Goal: Task Accomplishment & Management: Manage account settings

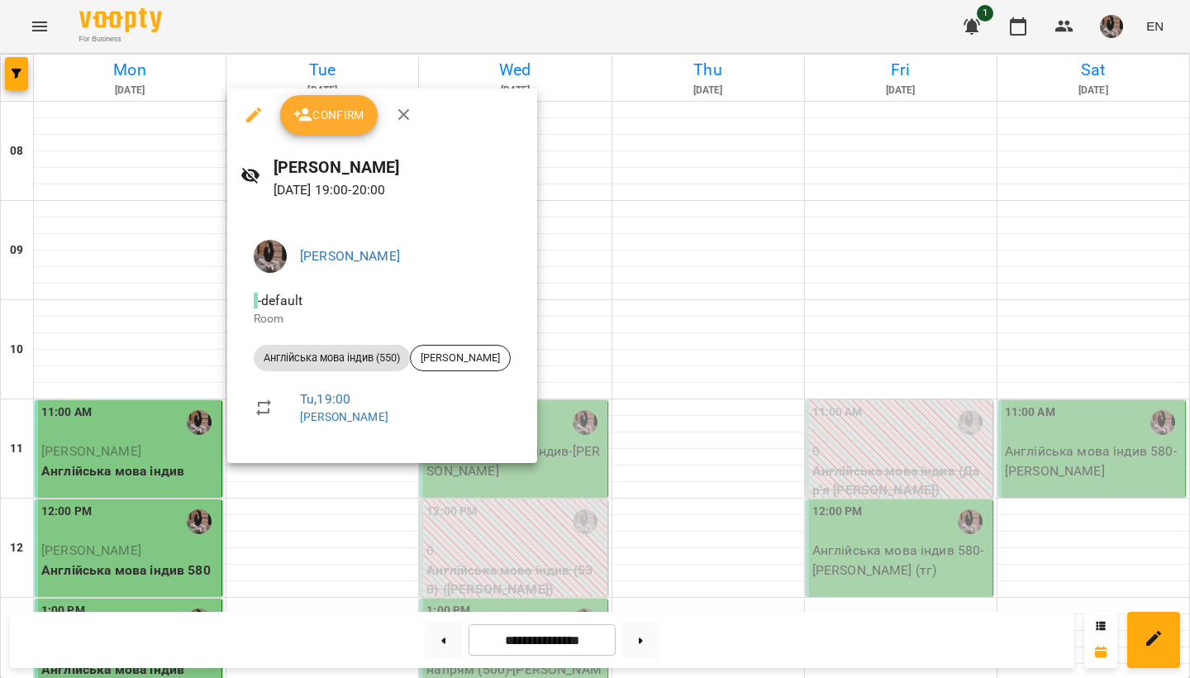
scroll to position [777, 0]
click at [312, 108] on icon "button" at bounding box center [303, 115] width 20 height 20
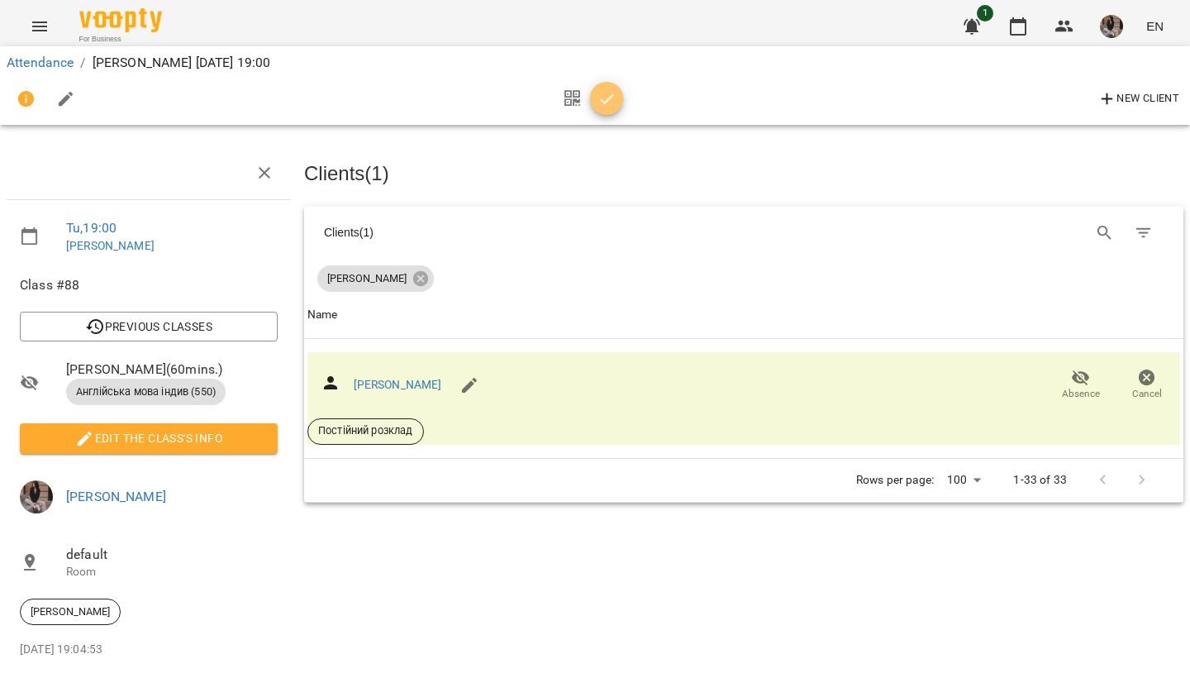
click at [609, 110] on button "button" at bounding box center [606, 98] width 33 height 33
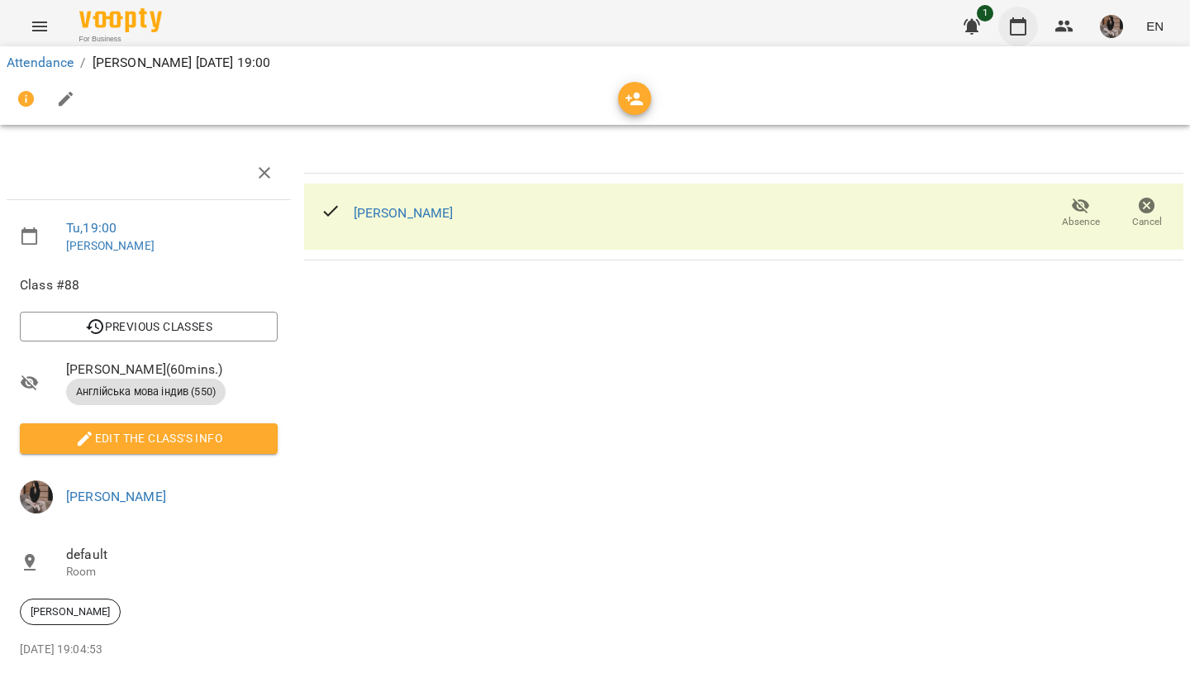
click at [1004, 34] on button "button" at bounding box center [1018, 27] width 40 height 40
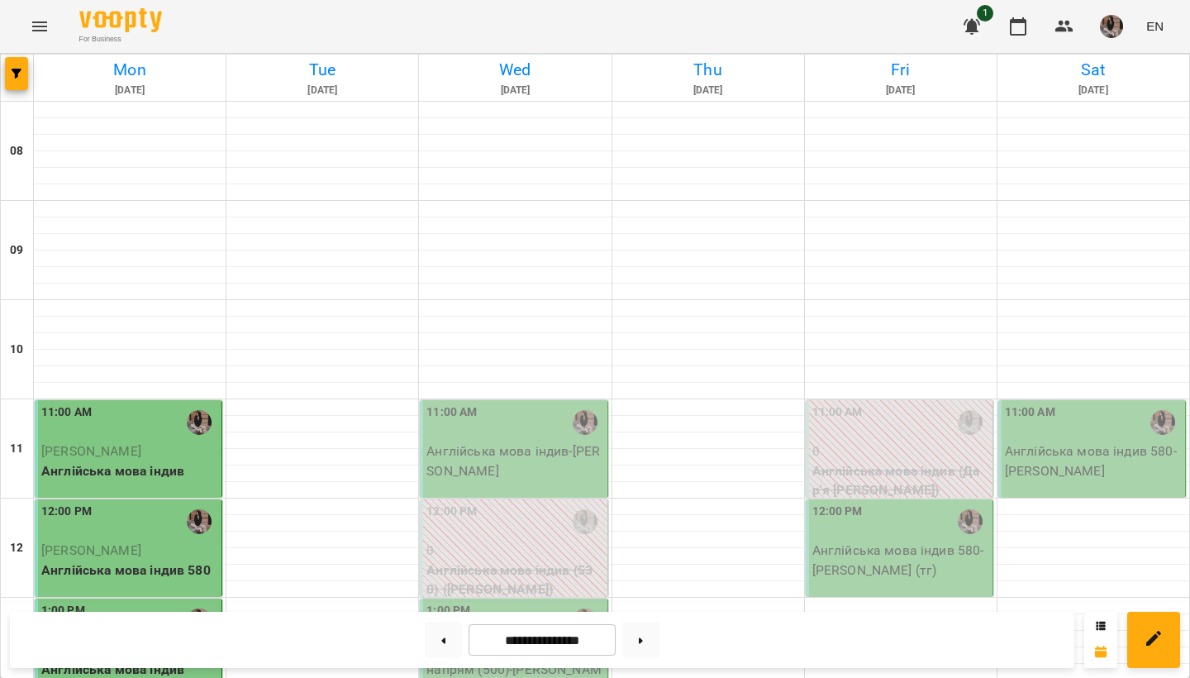
scroll to position [834, 0]
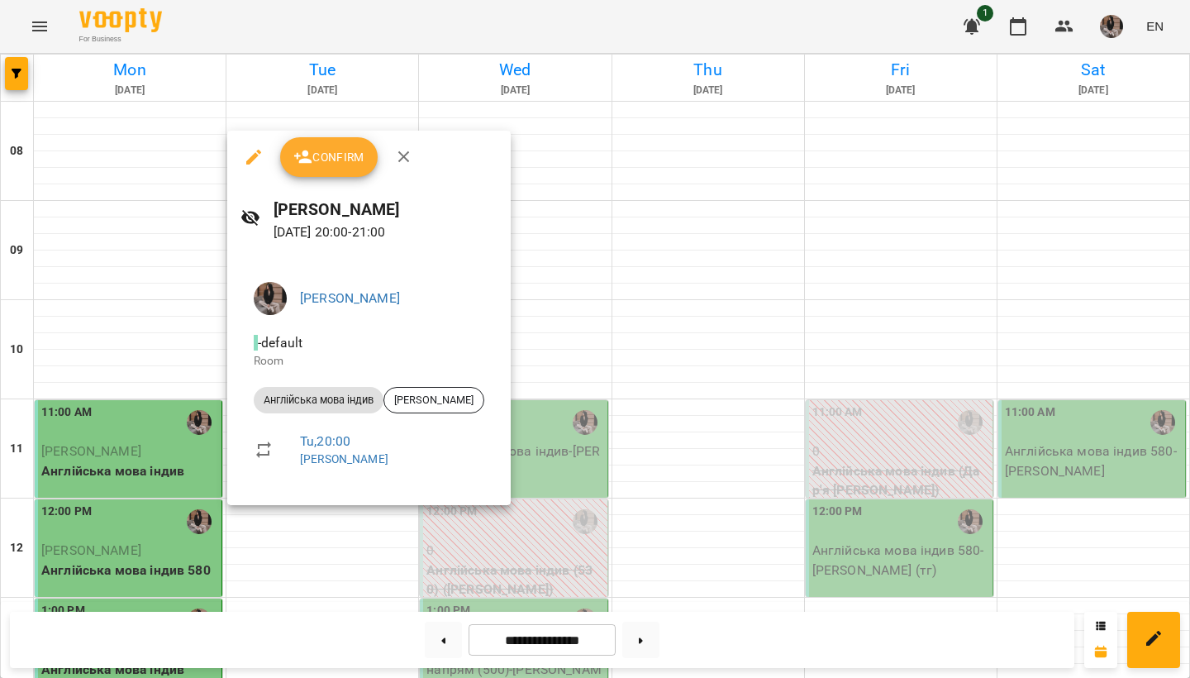
click at [323, 166] on span "Confirm" at bounding box center [328, 157] width 71 height 20
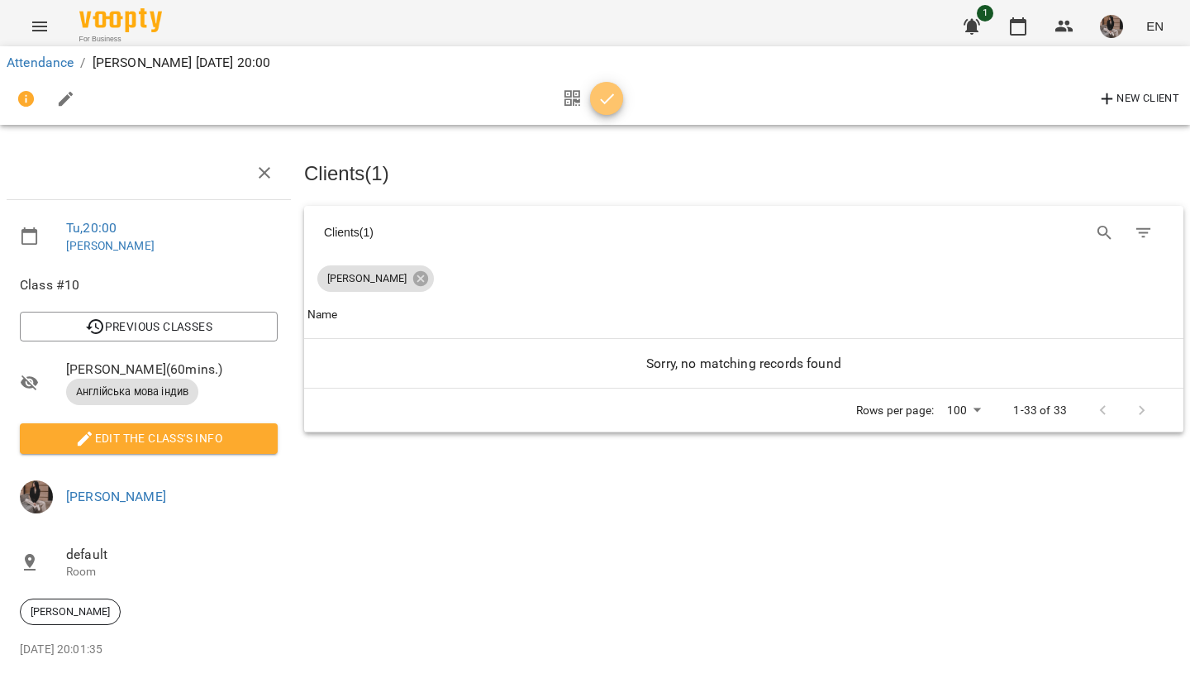
click at [612, 107] on icon "button" at bounding box center [608, 99] width 20 height 20
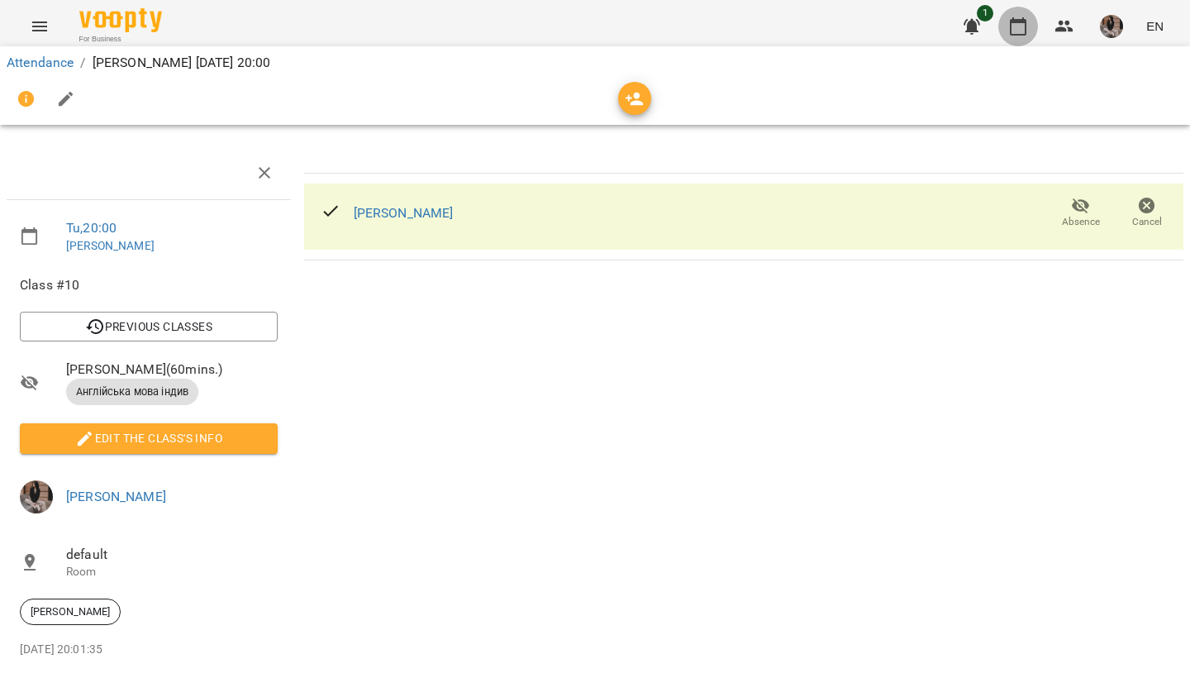
click at [1024, 37] on button "button" at bounding box center [1018, 27] width 40 height 40
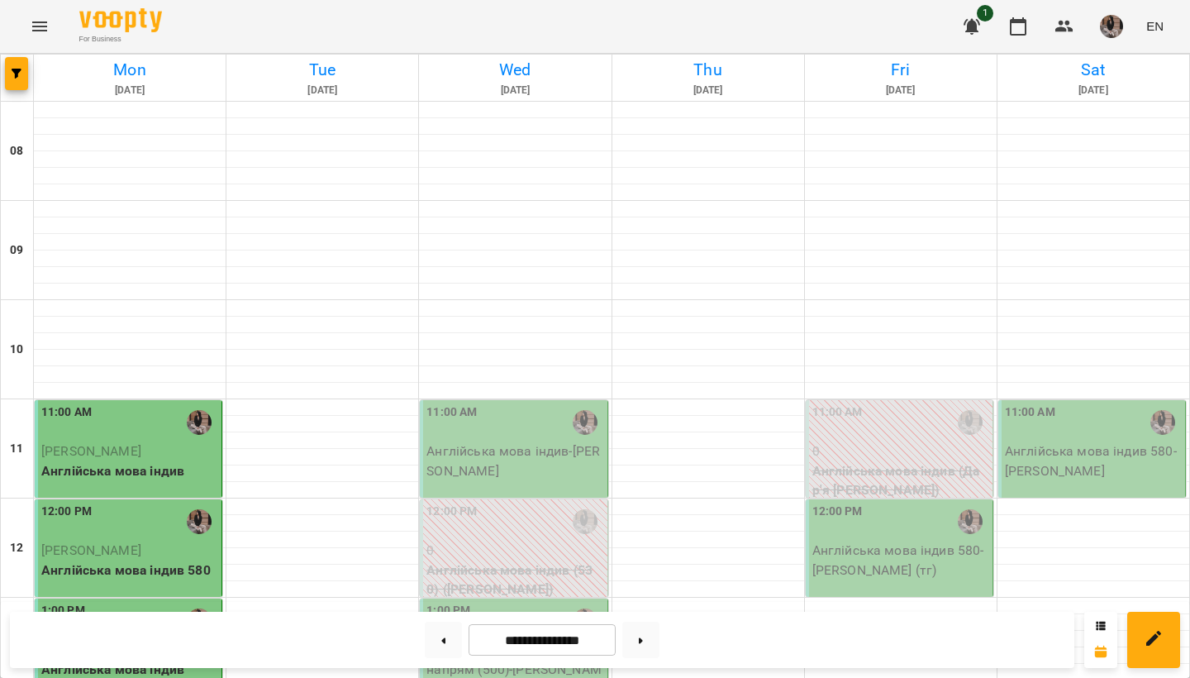
scroll to position [77, 0]
